Goal: Information Seeking & Learning: Learn about a topic

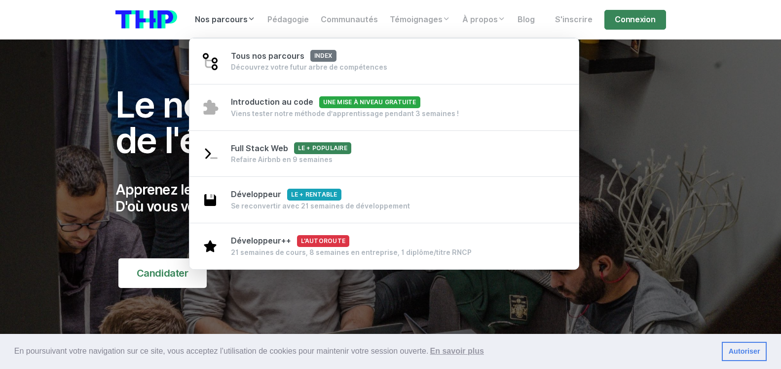
click at [237, 26] on link "Nos parcours" at bounding box center [225, 20] width 73 height 20
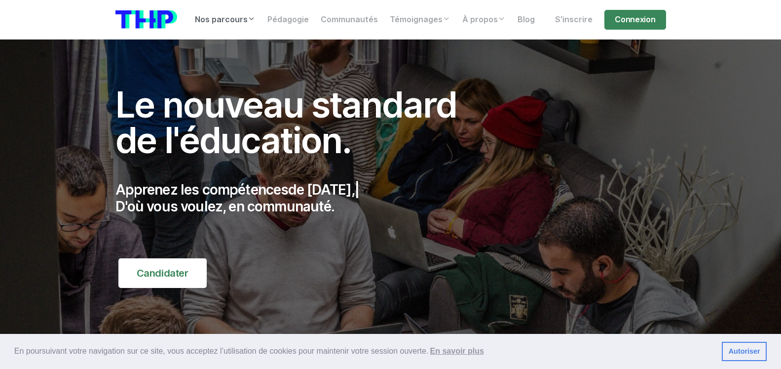
click at [255, 21] on icon at bounding box center [252, 19] width 8 height 8
click at [297, 22] on link "Pédagogie" at bounding box center [287, 20] width 53 height 20
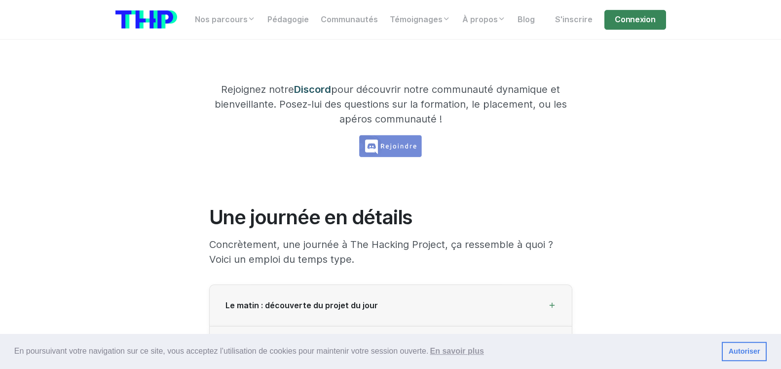
scroll to position [1107, 0]
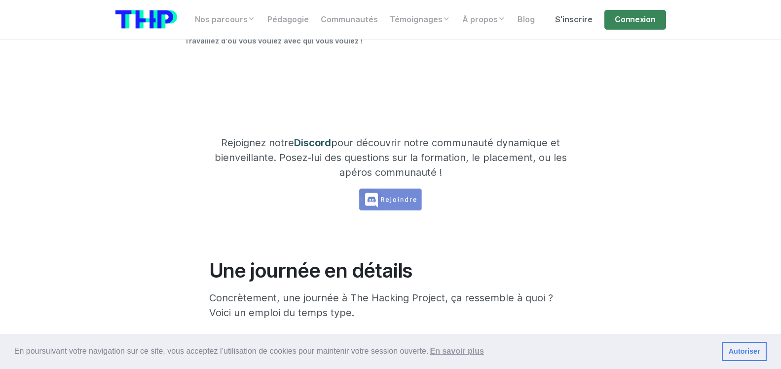
click at [585, 26] on link "S'inscrire" at bounding box center [573, 20] width 49 height 20
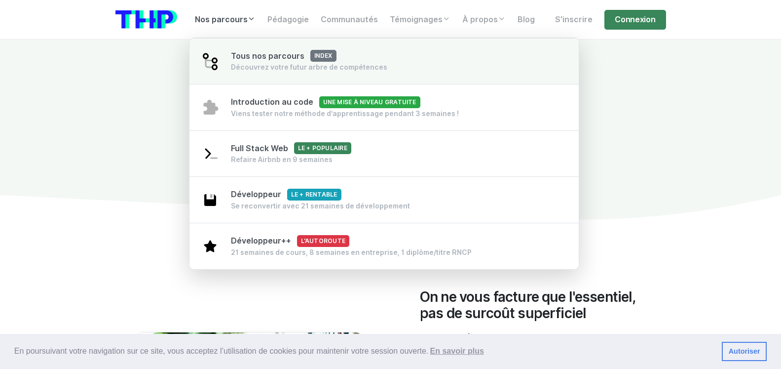
click at [316, 58] on span "index" at bounding box center [323, 56] width 26 height 12
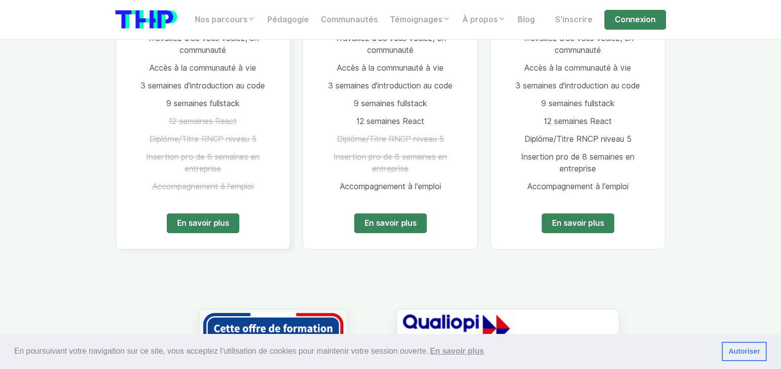
scroll to position [101, 0]
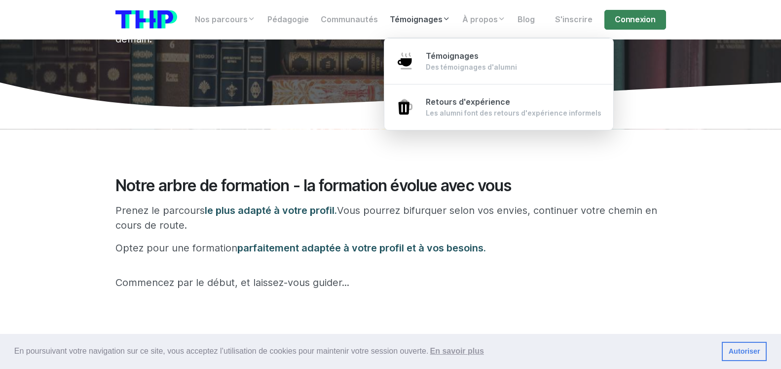
click at [411, 19] on link "Témoignages" at bounding box center [420, 20] width 73 height 20
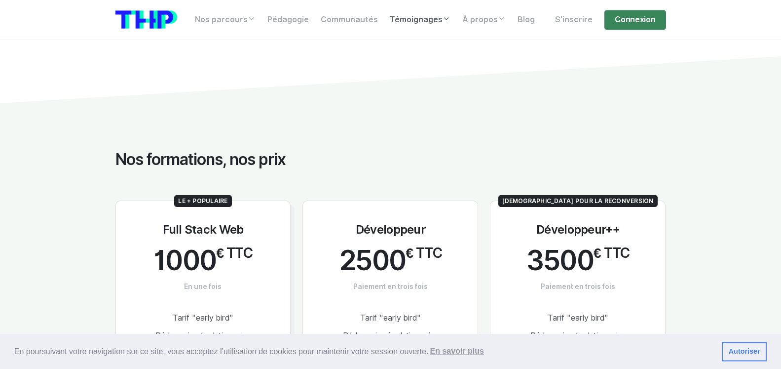
scroll to position [302, 0]
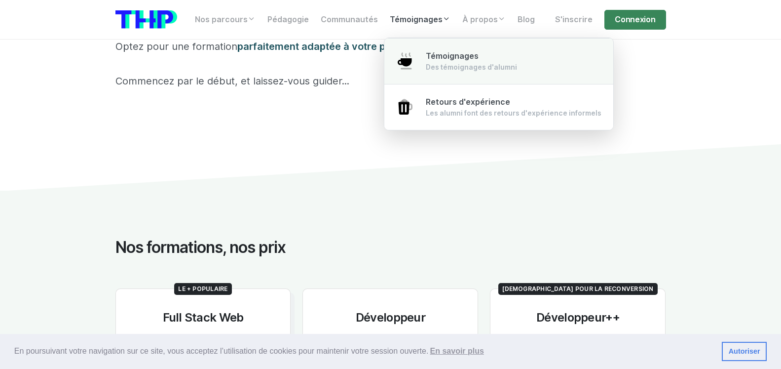
click at [438, 61] on div "Témoignages Des témoignages d'alumni" at bounding box center [471, 61] width 91 height 22
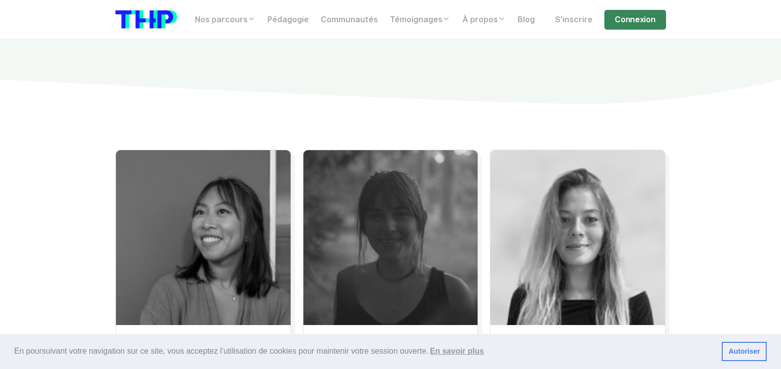
scroll to position [201, 0]
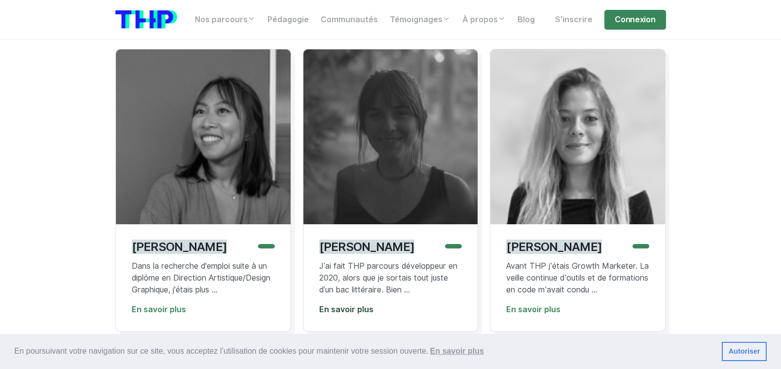
click at [355, 312] on link "En savoir plus" at bounding box center [346, 308] width 54 height 9
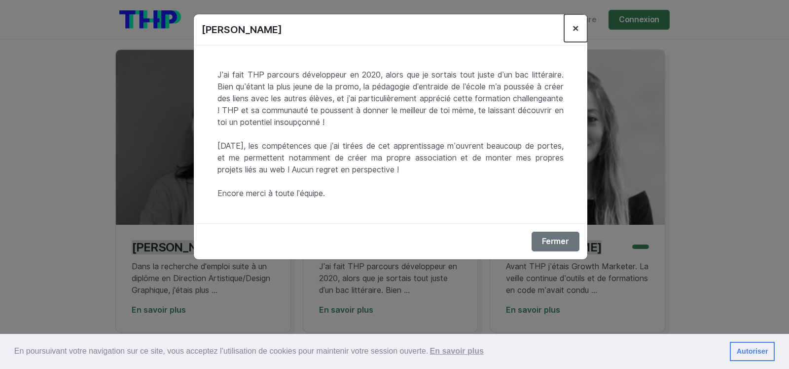
click at [573, 33] on span "×" at bounding box center [575, 28] width 7 height 14
